Goal: Transaction & Acquisition: Purchase product/service

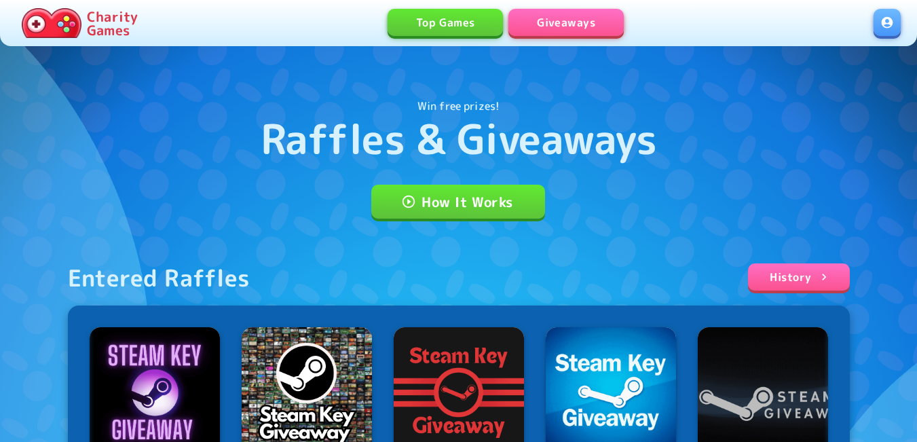
click at [882, 24] on link at bounding box center [887, 22] width 27 height 27
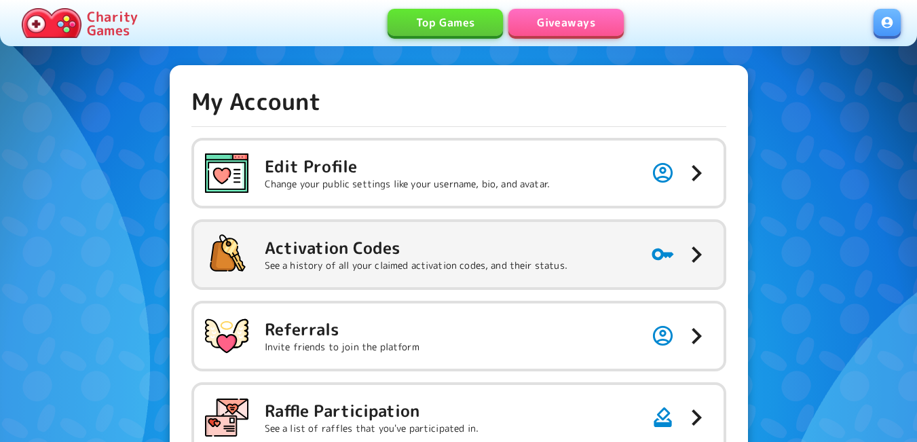
click at [420, 252] on h5 "Activation Codes" at bounding box center [416, 248] width 303 height 22
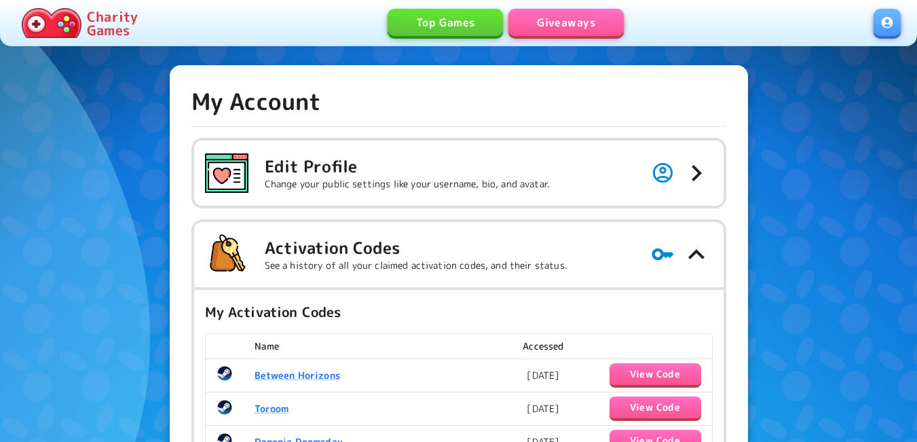
click at [560, 21] on link "Giveaways" at bounding box center [565, 22] width 115 height 27
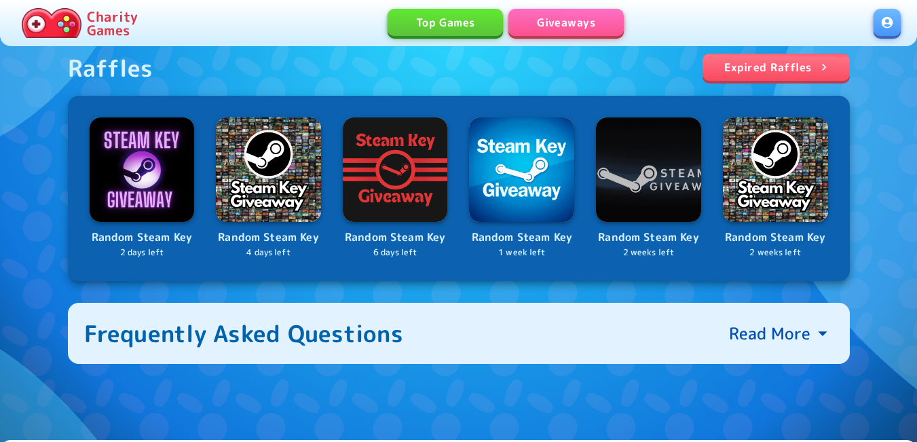
scroll to position [565, 0]
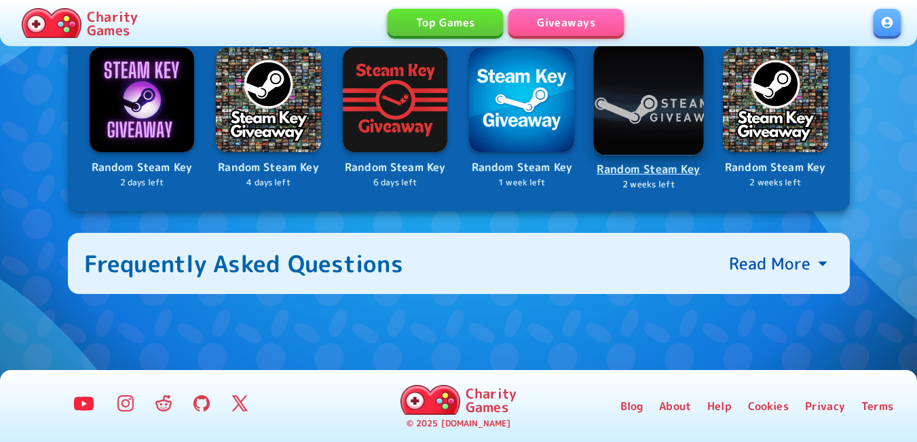
click at [673, 98] on img at bounding box center [648, 99] width 111 height 111
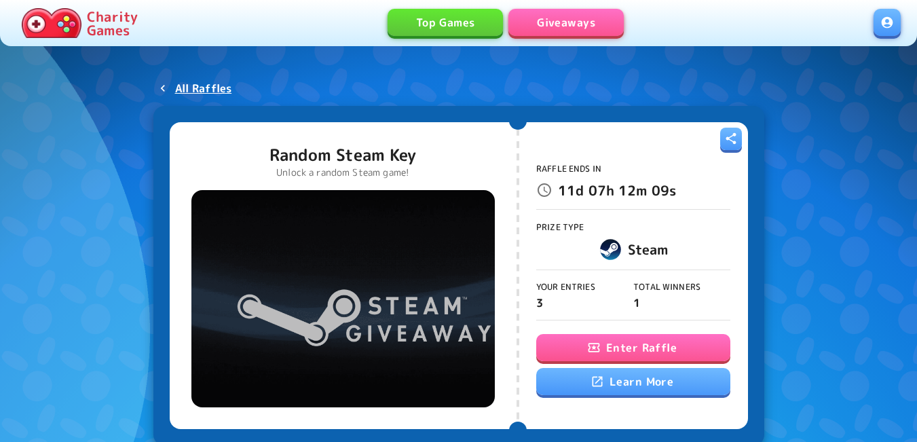
click at [605, 348] on button "Enter Raffle" at bounding box center [633, 347] width 194 height 27
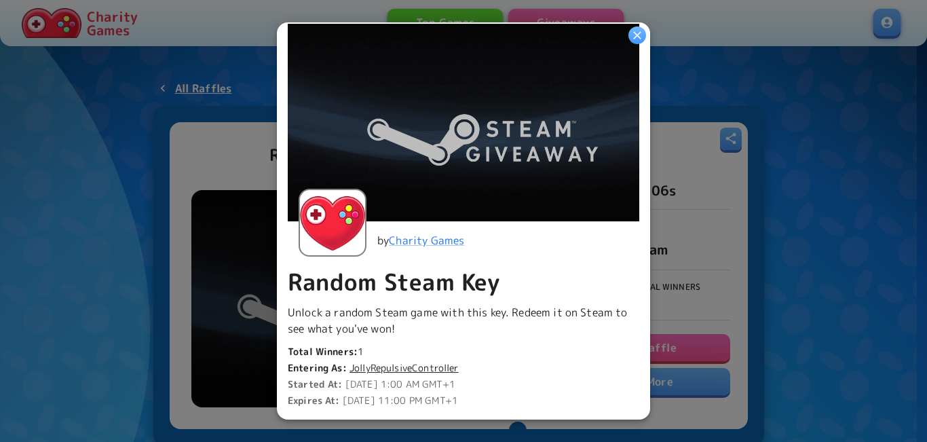
scroll to position [272, 0]
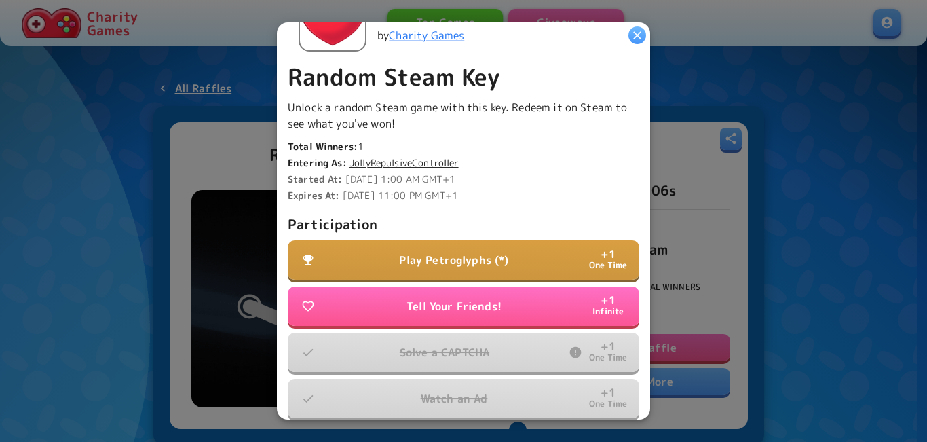
click at [471, 265] on button "Play Petroglyphs (*) + 1 One Time" at bounding box center [464, 259] width 352 height 39
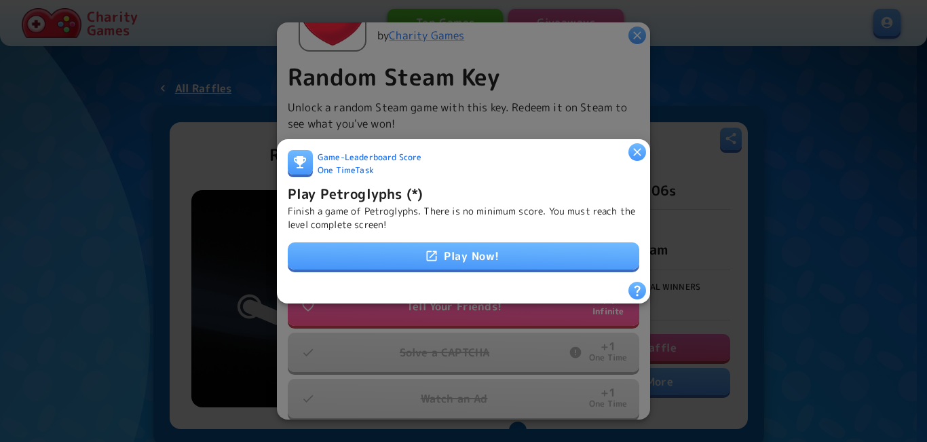
click at [488, 248] on link "Play Now!" at bounding box center [464, 255] width 352 height 27
click at [386, 195] on h6 "Play Petroglyphs (*)" at bounding box center [355, 193] width 135 height 22
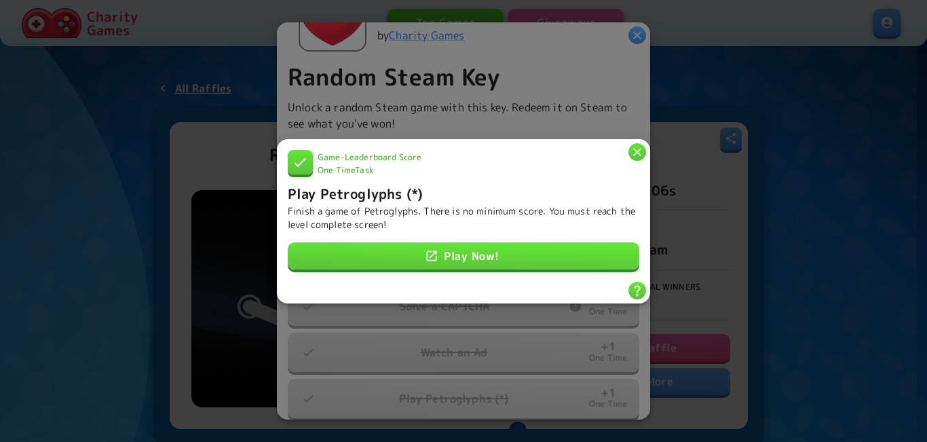
click at [636, 149] on icon "button" at bounding box center [637, 152] width 8 height 8
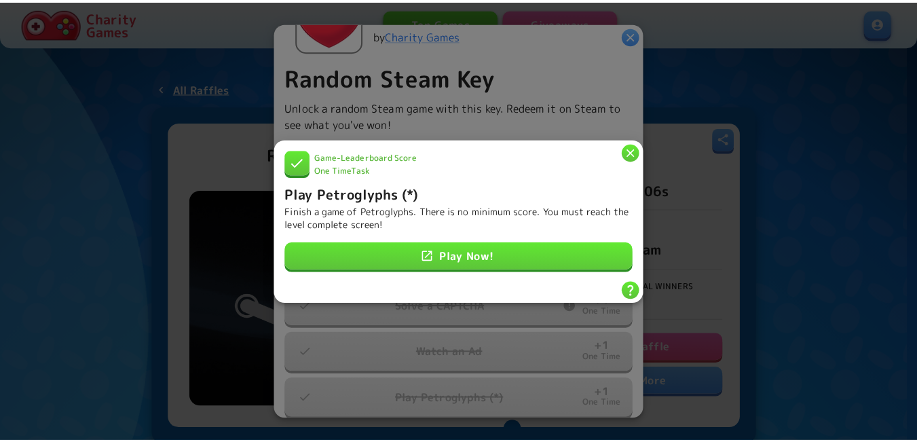
scroll to position [274, 0]
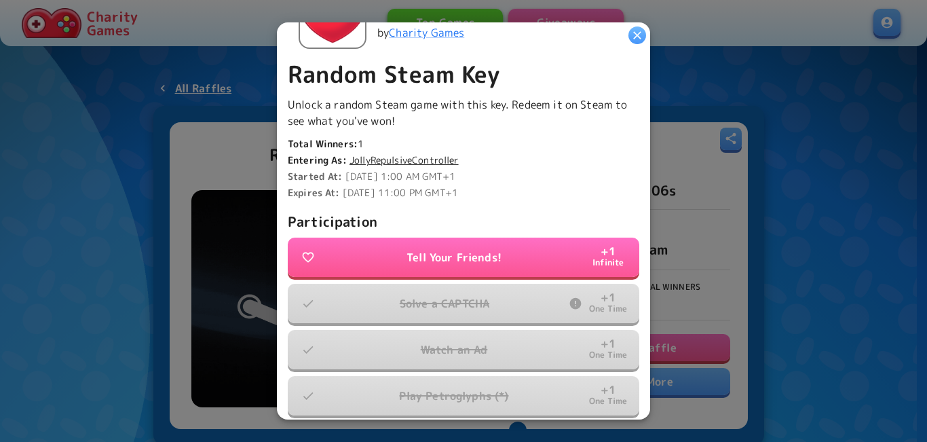
click at [635, 43] on button "button" at bounding box center [638, 35] width 18 height 18
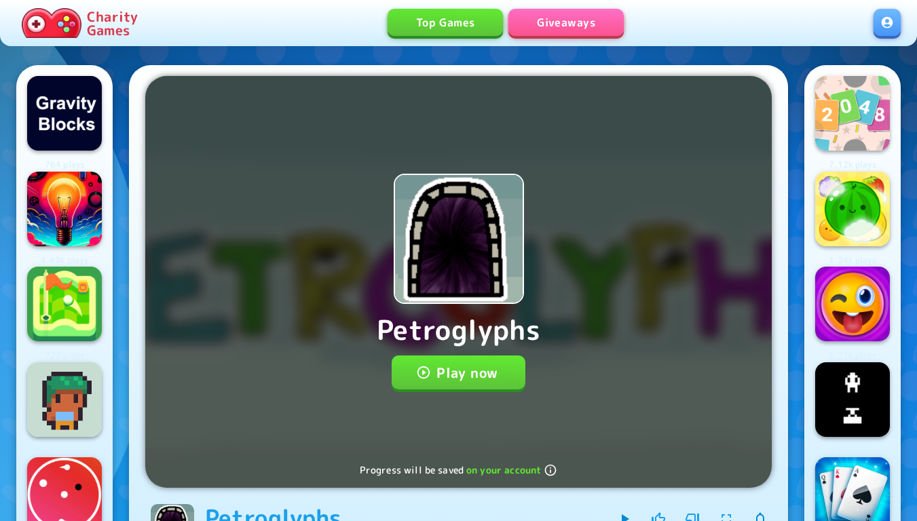
click at [448, 373] on button "Play now" at bounding box center [459, 373] width 134 height 34
